Goal: Find specific page/section: Find specific page/section

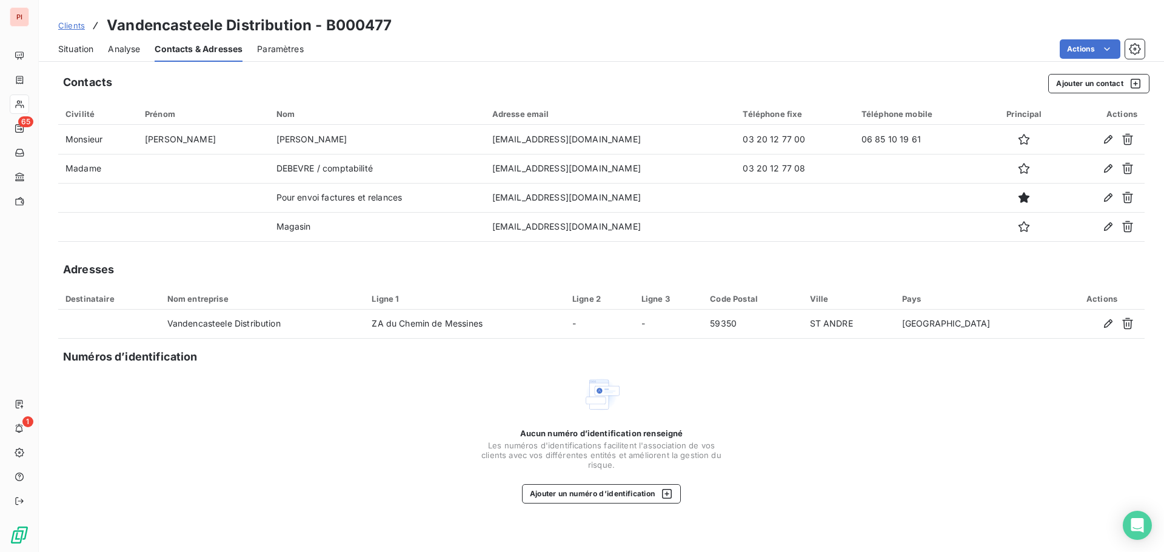
click at [62, 29] on span "Clients" at bounding box center [71, 26] width 27 height 10
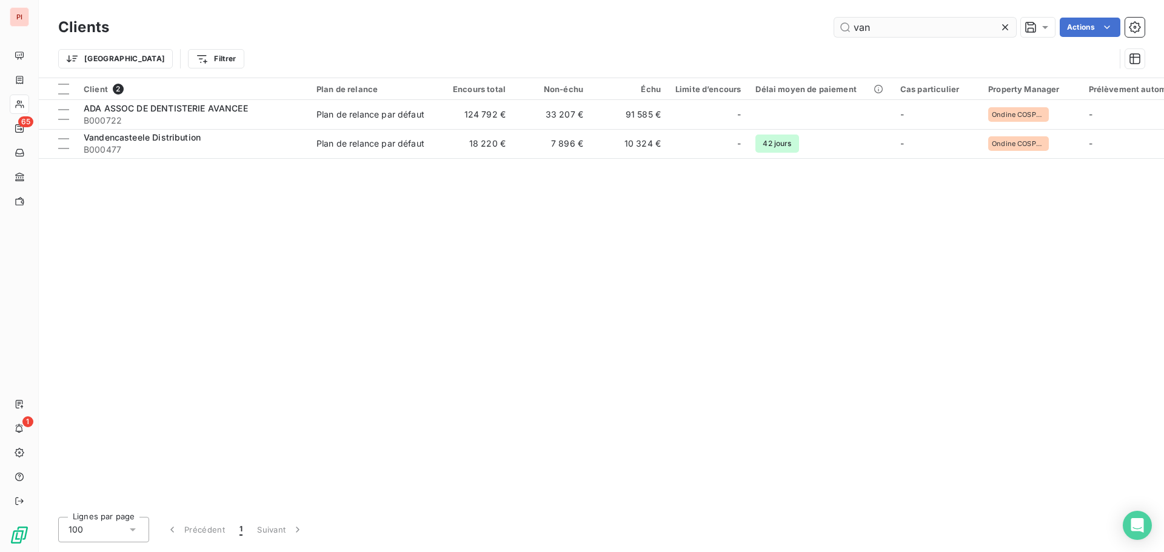
click at [864, 27] on input "van" at bounding box center [925, 27] width 182 height 19
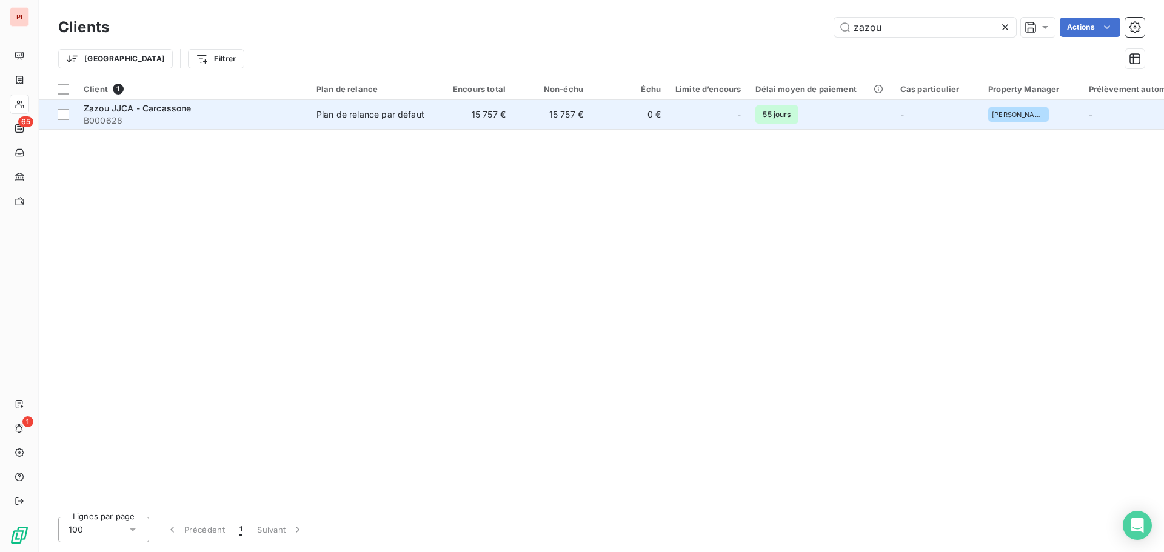
type input "zazou"
click at [379, 119] on div "Plan de relance par défaut" at bounding box center [371, 115] width 108 height 12
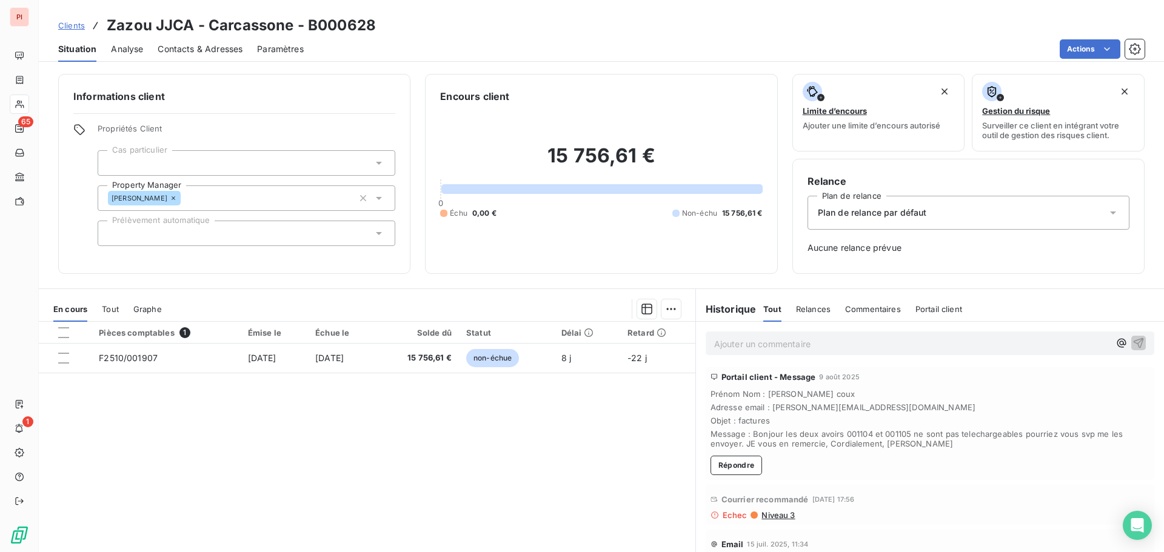
click at [137, 48] on span "Analyse" at bounding box center [127, 49] width 32 height 12
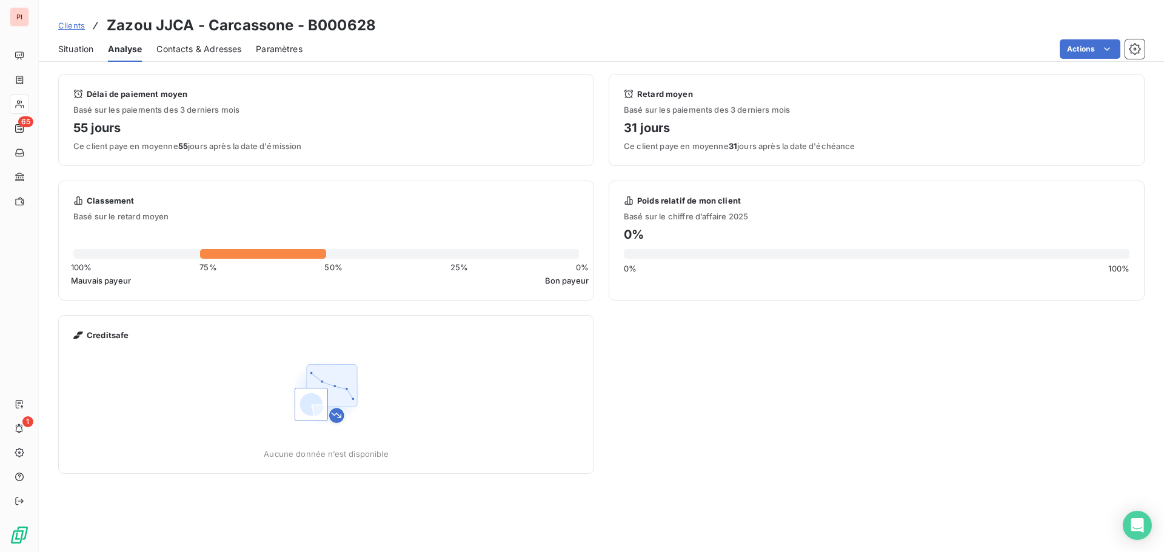
click at [186, 44] on span "Contacts & Adresses" at bounding box center [198, 49] width 85 height 12
